Goal: Task Accomplishment & Management: Use online tool/utility

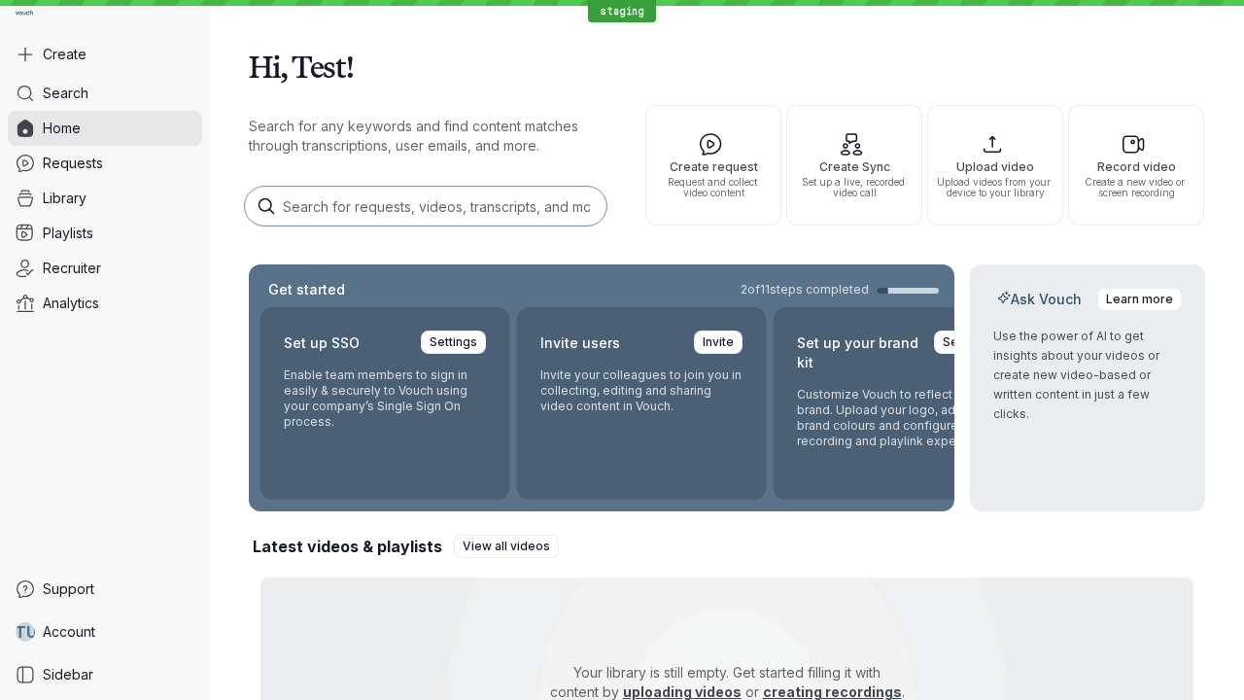
click at [105, 54] on button "Create" at bounding box center [105, 54] width 194 height 35
